Goal: Task Accomplishment & Management: Manage account settings

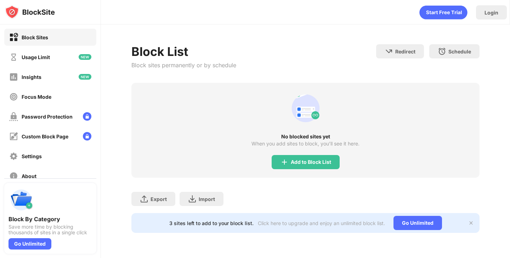
click at [31, 38] on div "Block Sites" at bounding box center [35, 37] width 27 height 6
click at [33, 39] on div "Block Sites" at bounding box center [35, 37] width 27 height 6
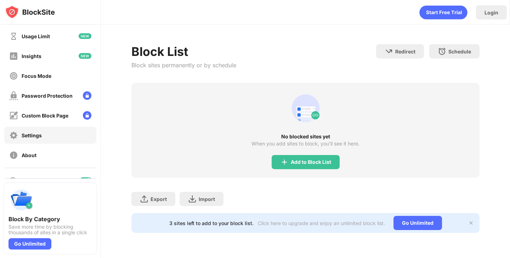
click at [30, 136] on div "Settings" at bounding box center [32, 135] width 20 height 6
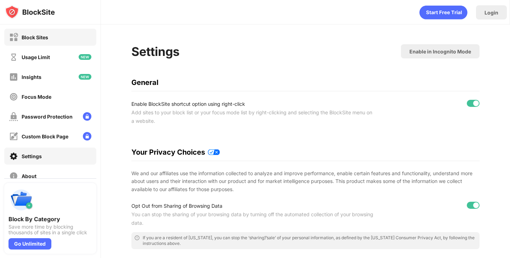
click at [35, 37] on div "Block Sites" at bounding box center [35, 37] width 27 height 6
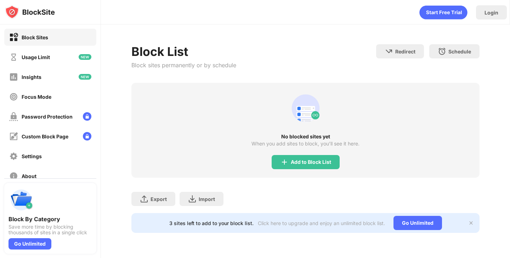
click at [191, 225] on div "3 sites left to add to your block list." at bounding box center [211, 223] width 84 height 6
click at [191, 223] on div "3 sites left to add to your block list." at bounding box center [211, 223] width 84 height 6
click at [421, 219] on div "Go Unlimited" at bounding box center [417, 223] width 48 height 14
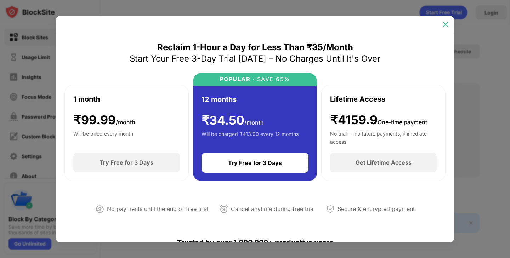
click at [446, 22] on img at bounding box center [445, 24] width 7 height 7
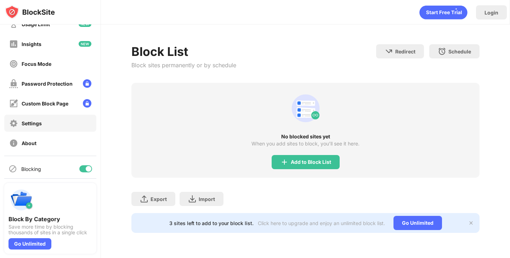
scroll to position [53, 0]
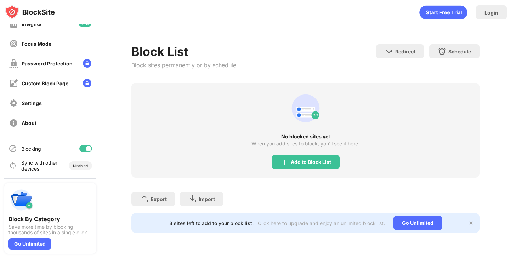
click at [80, 146] on div at bounding box center [85, 148] width 13 height 7
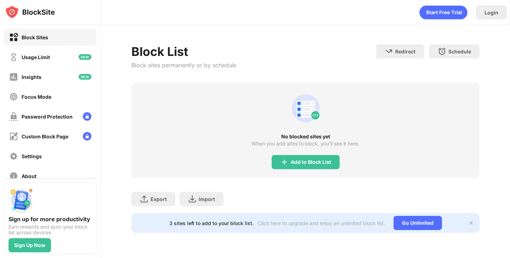
click at [265, 65] on div "Block List Block sites permanently or by schedule Redirect Choose a site to be …" at bounding box center [305, 63] width 348 height 39
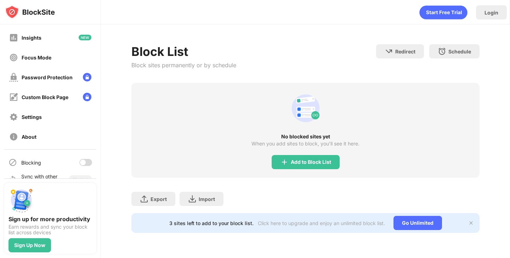
scroll to position [53, 0]
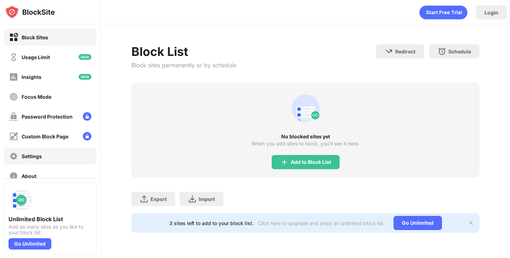
scroll to position [21, 0]
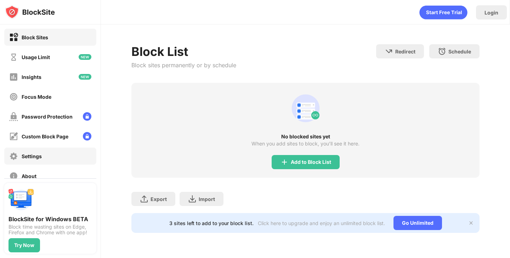
click at [39, 155] on div "Settings" at bounding box center [32, 156] width 20 height 6
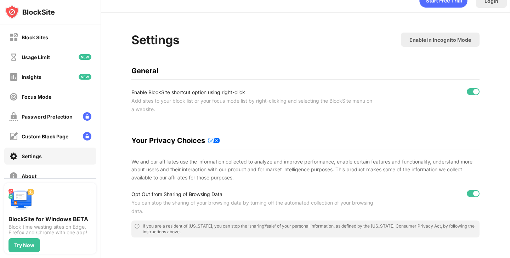
scroll to position [12, 0]
click at [473, 90] on div at bounding box center [476, 91] width 6 height 6
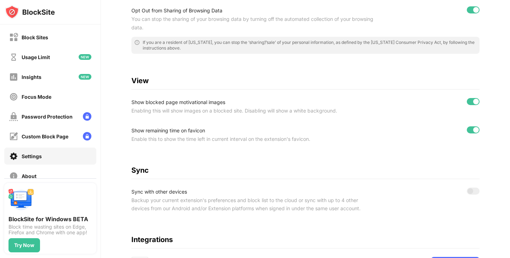
scroll to position [196, 0]
click at [467, 101] on div at bounding box center [473, 100] width 13 height 7
click at [467, 129] on div at bounding box center [473, 129] width 13 height 7
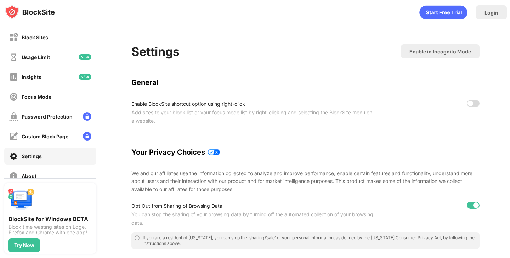
scroll to position [4, 0]
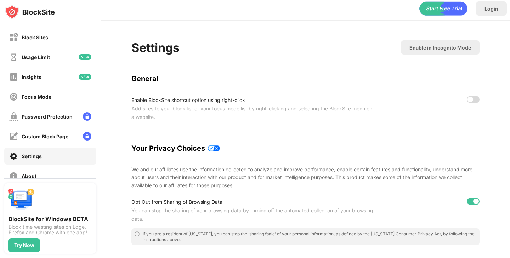
click at [473, 199] on div at bounding box center [476, 202] width 6 height 6
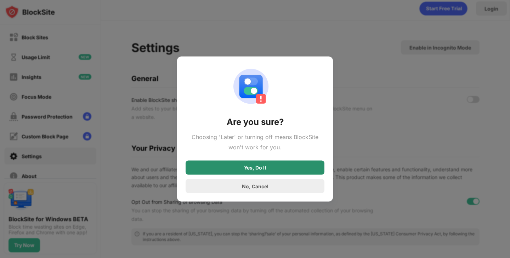
click at [278, 168] on div "Yes, Do It" at bounding box center [254, 168] width 139 height 14
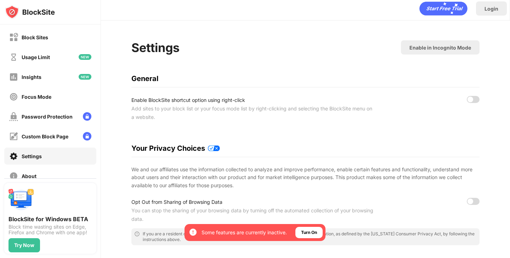
scroll to position [0, 0]
